Goal: Information Seeking & Learning: Compare options

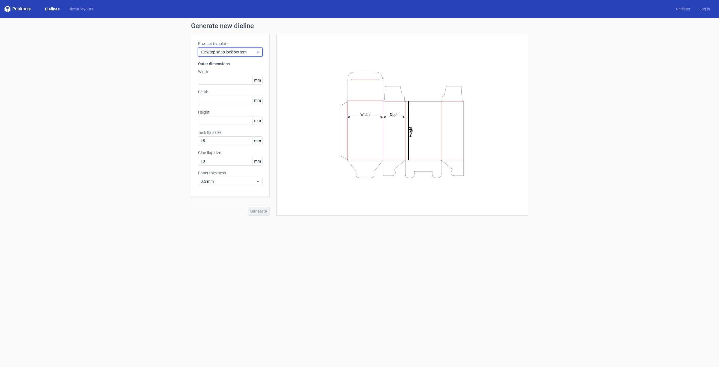
click at [240, 55] on div "Tuck top snap lock bottom" at bounding box center [230, 51] width 65 height 9
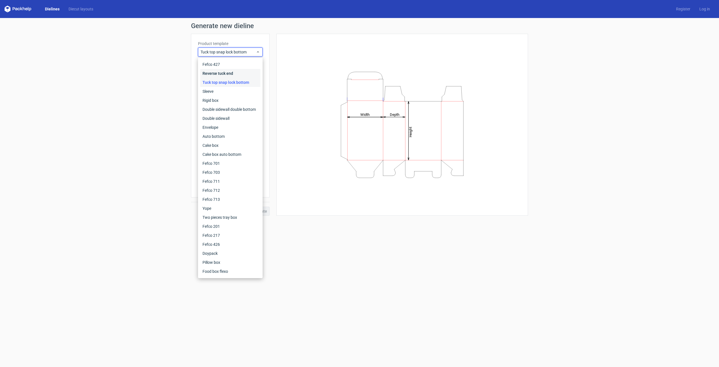
click at [222, 71] on div "Reverse tuck end" at bounding box center [230, 73] width 60 height 9
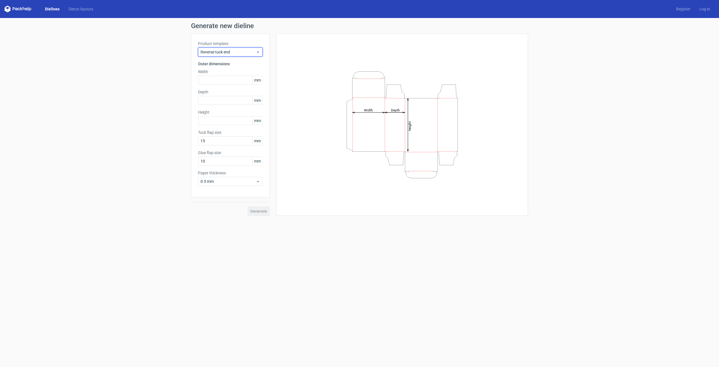
click at [233, 52] on span "Reverse tuck end" at bounding box center [228, 52] width 55 height 6
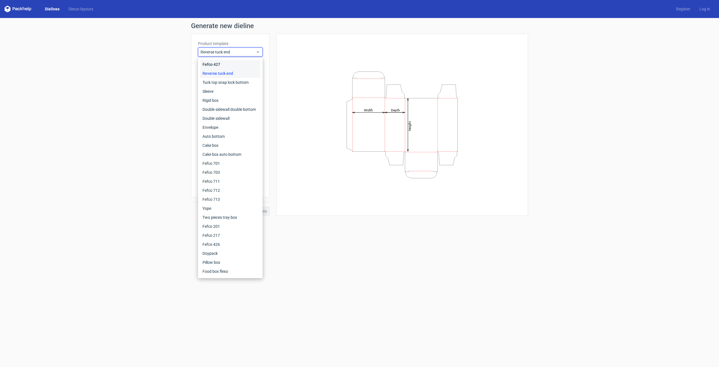
click at [231, 64] on div "Fefco 427" at bounding box center [230, 64] width 60 height 9
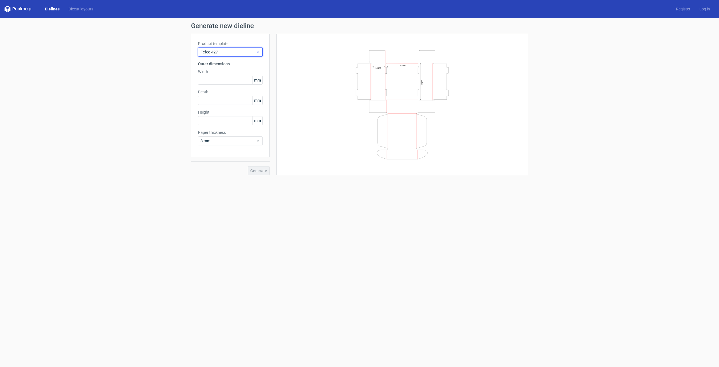
click at [240, 48] on div "Fefco 427" at bounding box center [230, 51] width 65 height 9
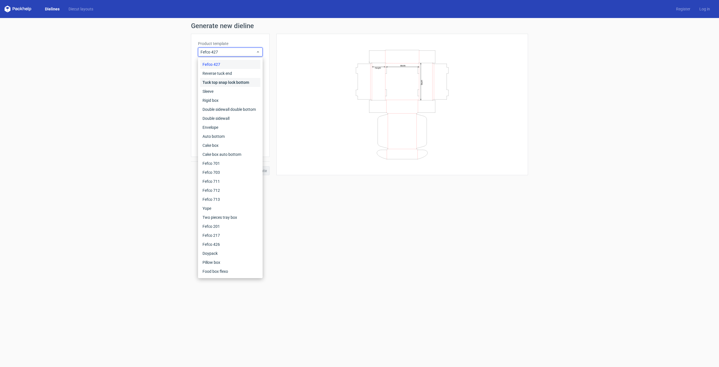
click at [224, 86] on div "Tuck top snap lock bottom" at bounding box center [230, 82] width 60 height 9
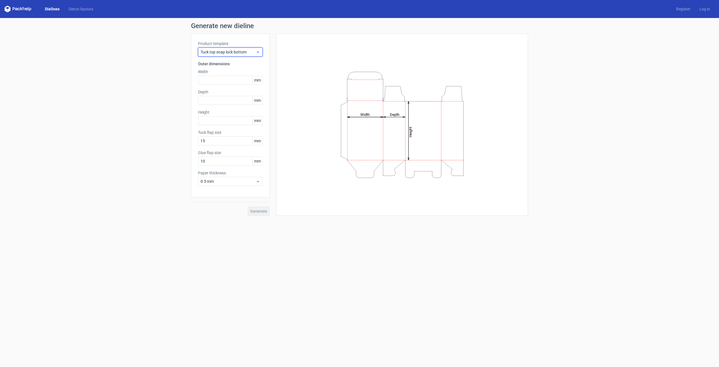
drag, startPoint x: 238, startPoint y: 53, endPoint x: 238, endPoint y: 56, distance: 2.9
click at [238, 54] on span "Tuck top snap lock bottom" at bounding box center [228, 52] width 55 height 6
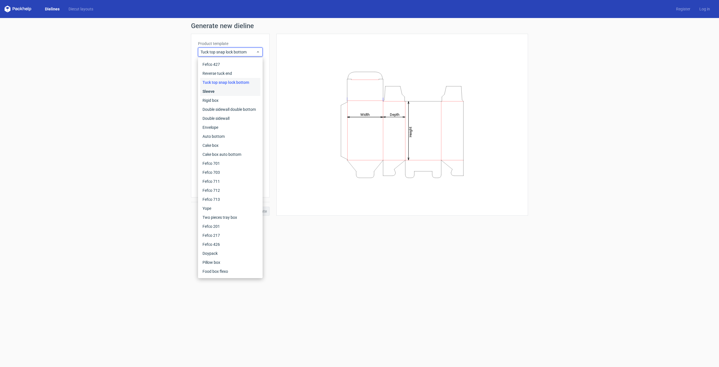
click at [223, 91] on div "Sleeve" at bounding box center [230, 91] width 60 height 9
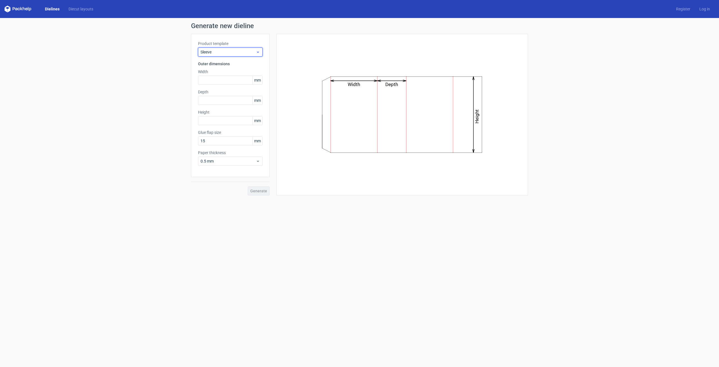
click at [242, 53] on span "Sleeve" at bounding box center [228, 52] width 55 height 6
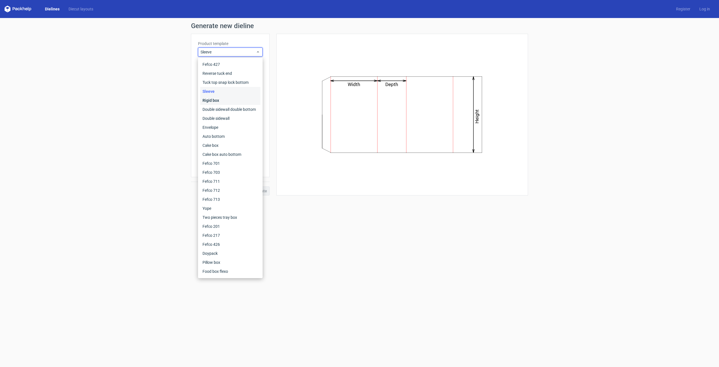
click at [222, 99] on div "Rigid box" at bounding box center [230, 100] width 60 height 9
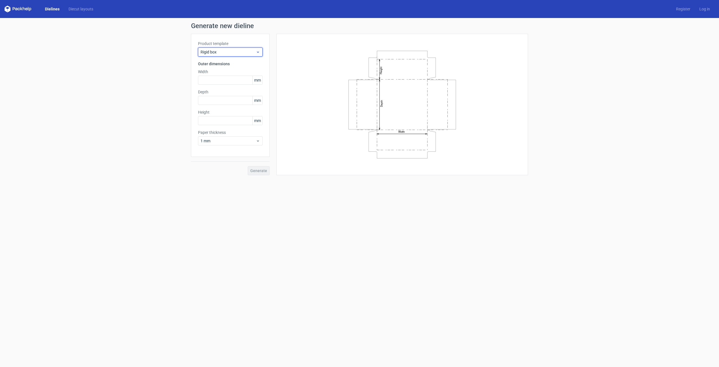
click at [206, 53] on span "Rigid box" at bounding box center [228, 52] width 55 height 6
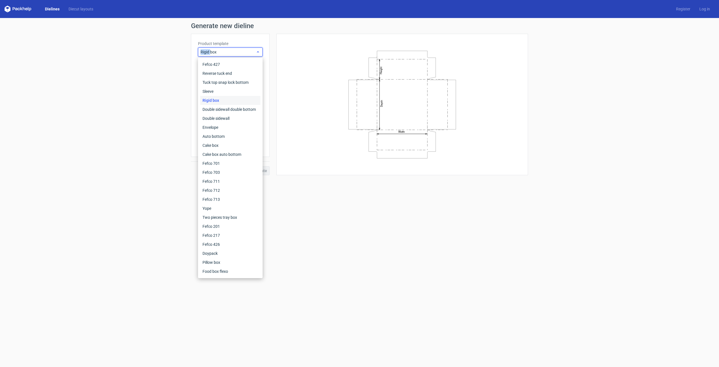
click at [206, 53] on span "Rigid box" at bounding box center [228, 52] width 55 height 6
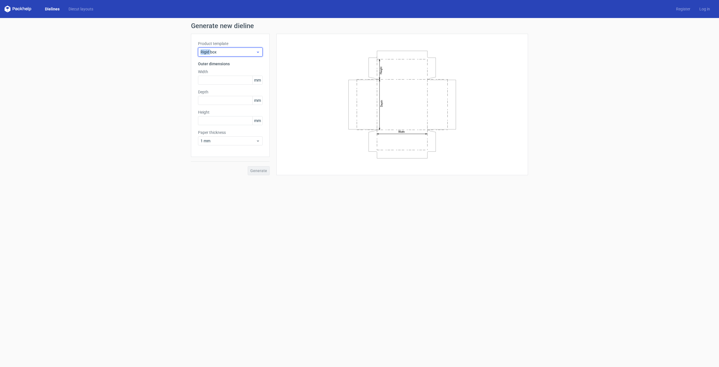
click at [208, 53] on span "Rigid box" at bounding box center [228, 52] width 55 height 6
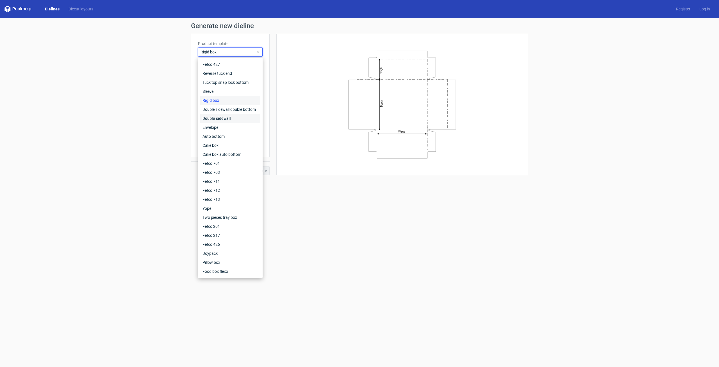
click at [217, 115] on div "Double sidewall" at bounding box center [230, 118] width 60 height 9
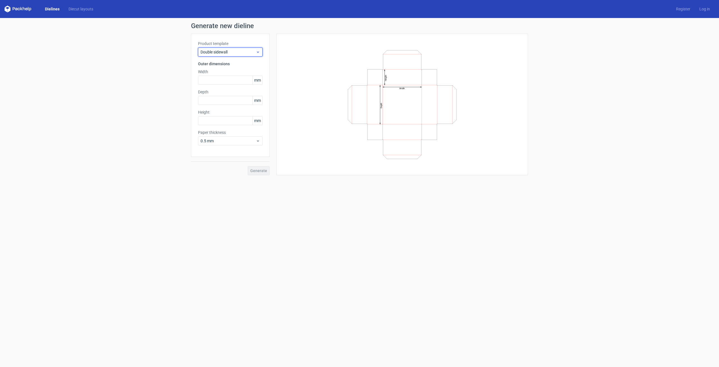
drag, startPoint x: 228, startPoint y: 50, endPoint x: 227, endPoint y: 55, distance: 4.8
click at [228, 51] on span "Double sidewall" at bounding box center [228, 52] width 55 height 6
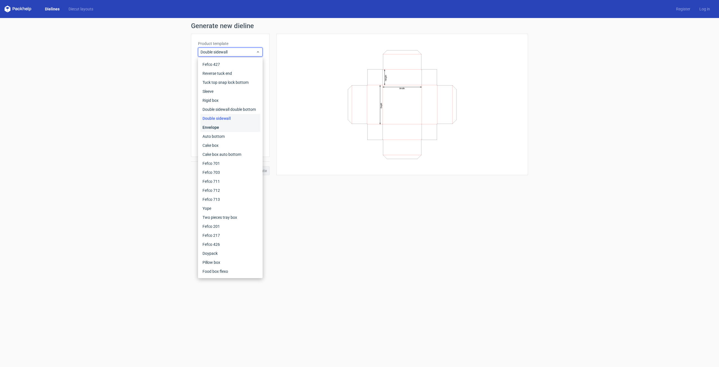
click at [226, 127] on div "Envelope" at bounding box center [230, 127] width 60 height 9
